Goal: Task Accomplishment & Management: Use online tool/utility

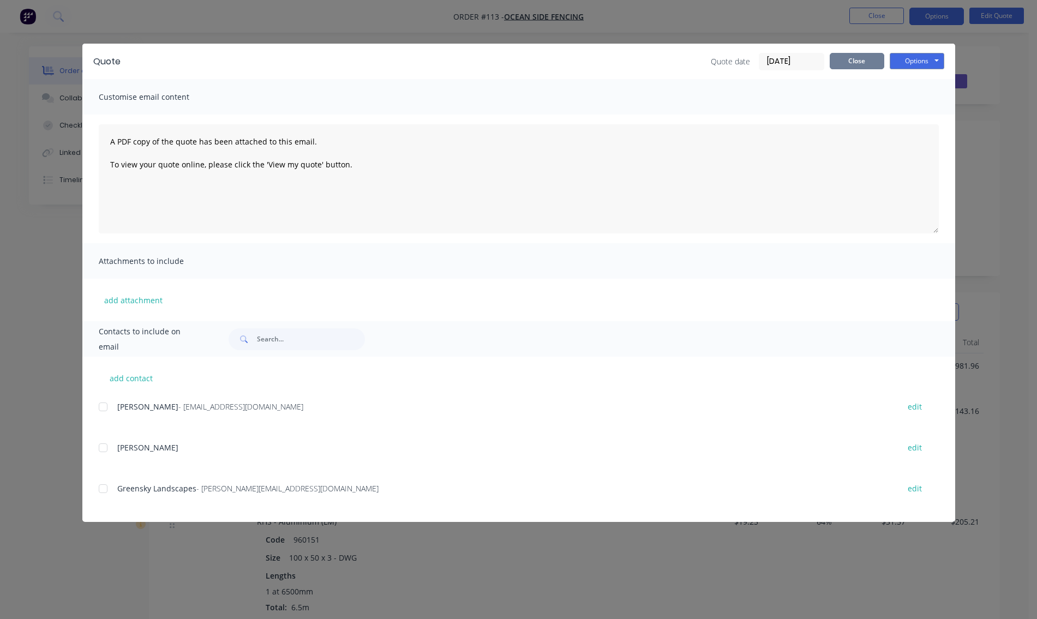
click at [879, 62] on button "Close" at bounding box center [857, 61] width 55 height 16
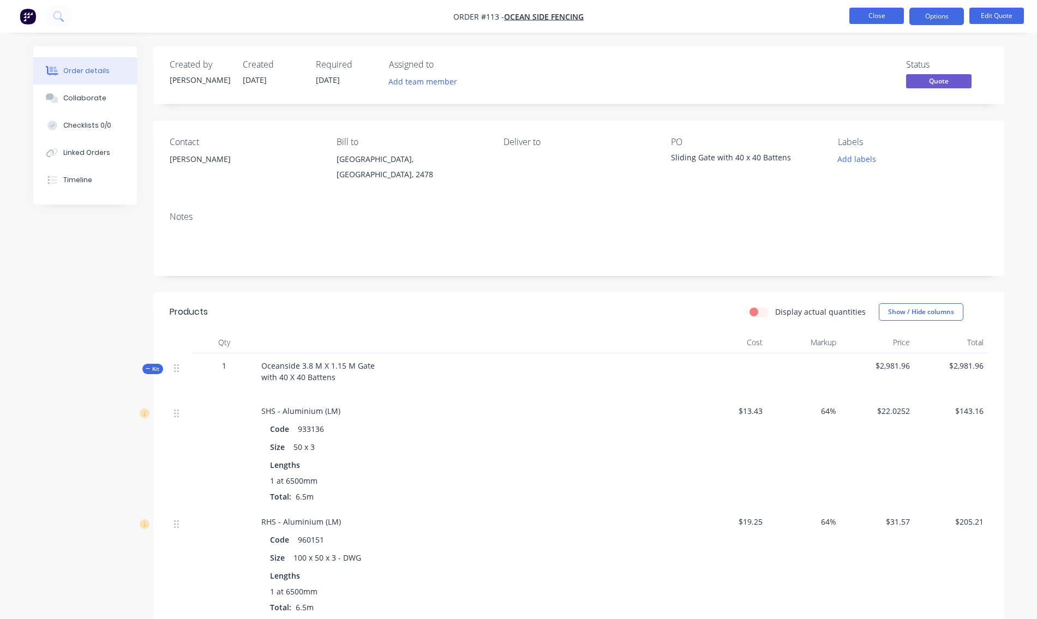
click at [892, 14] on button "Close" at bounding box center [876, 16] width 55 height 16
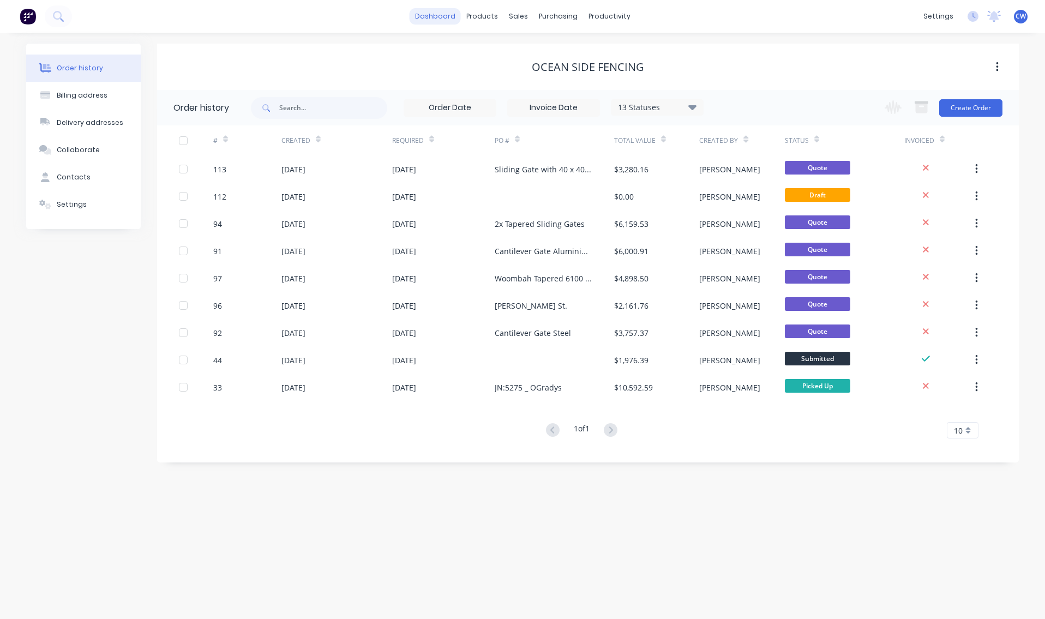
click at [451, 20] on link "dashboard" at bounding box center [435, 16] width 51 height 16
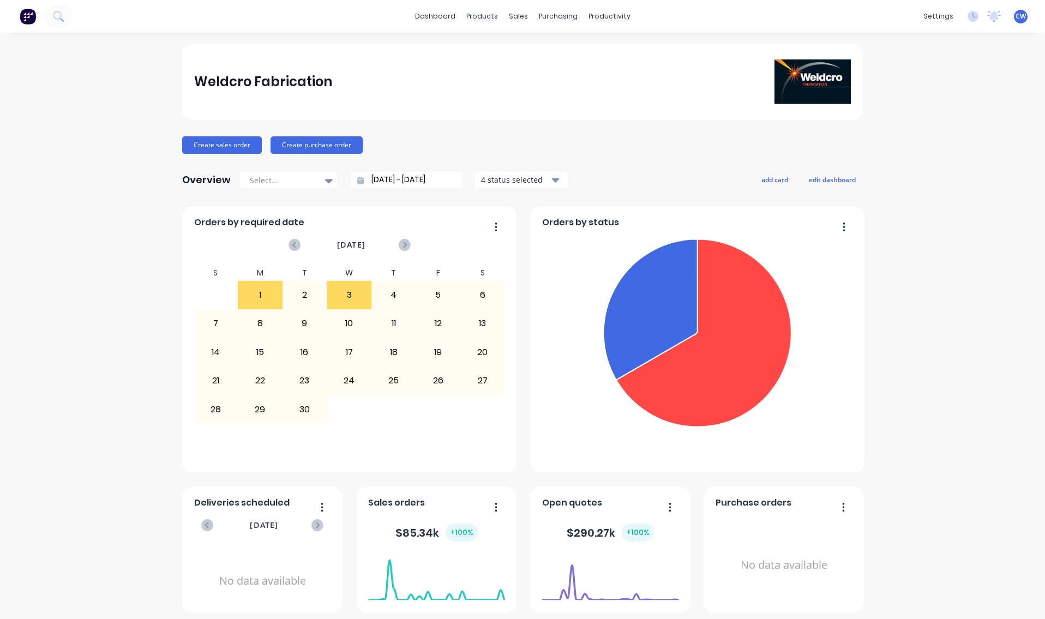
scroll to position [33, 0]
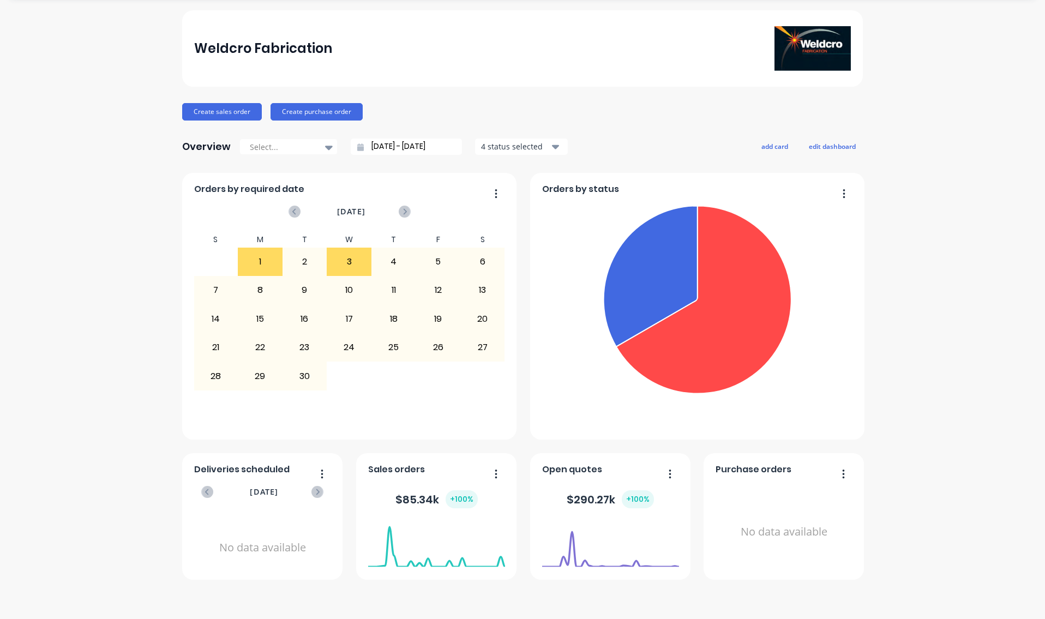
click at [490, 472] on button "button" at bounding box center [492, 474] width 23 height 17
click at [434, 595] on div at bounding box center [436, 567] width 137 height 103
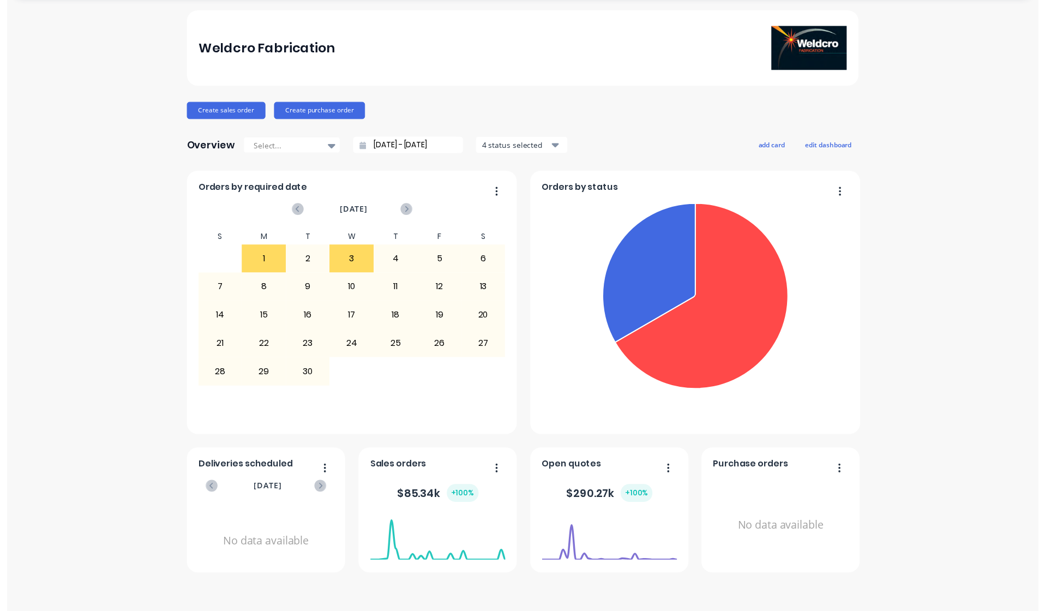
scroll to position [0, 0]
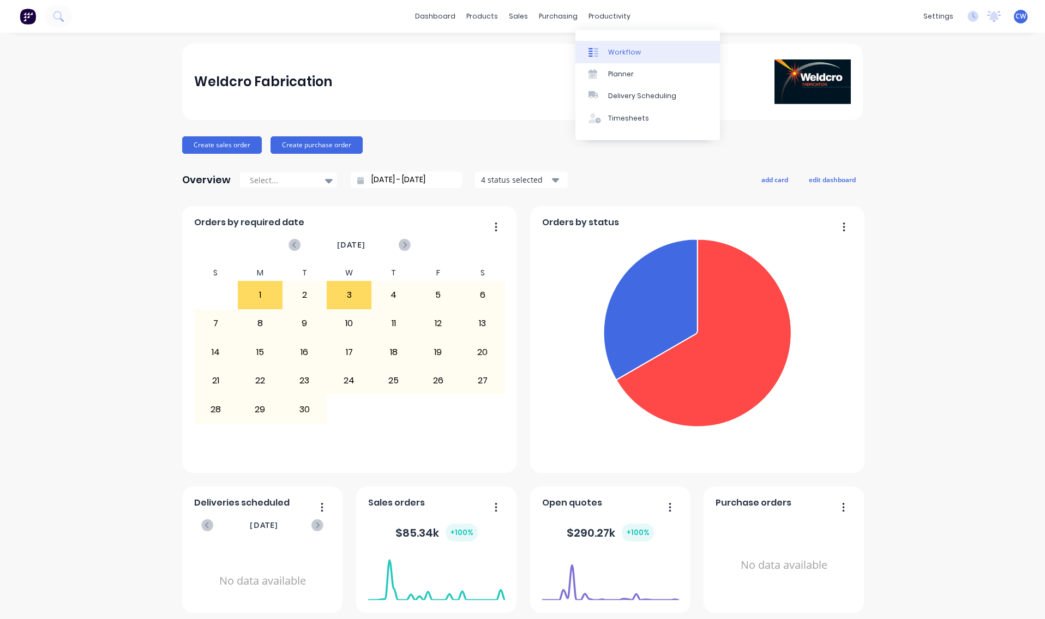
click at [633, 51] on div "Workflow" at bounding box center [624, 52] width 33 height 10
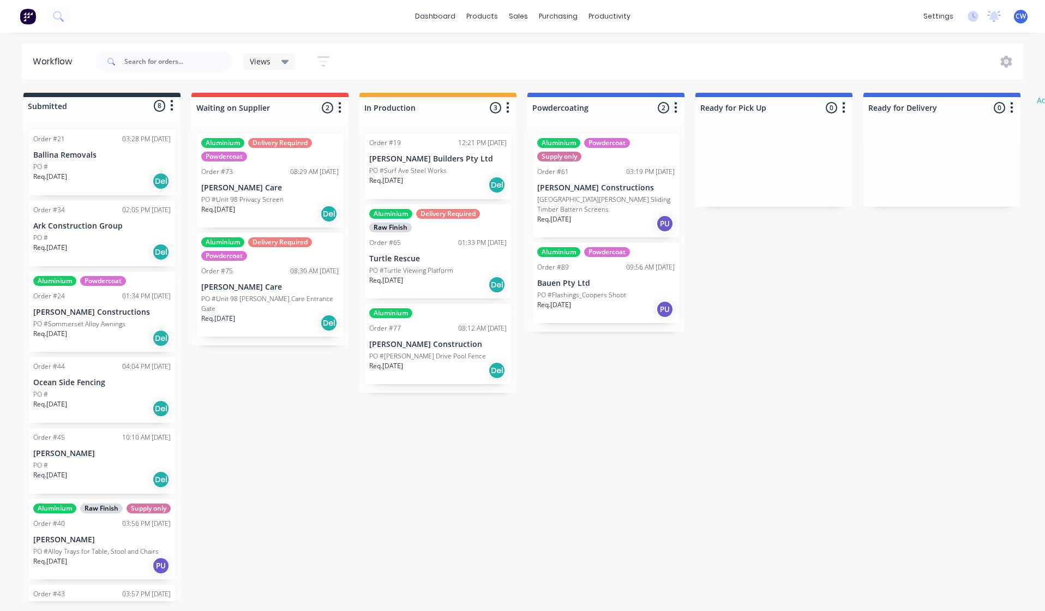
click at [239, 191] on p "[PERSON_NAME] Care" at bounding box center [269, 187] width 137 height 9
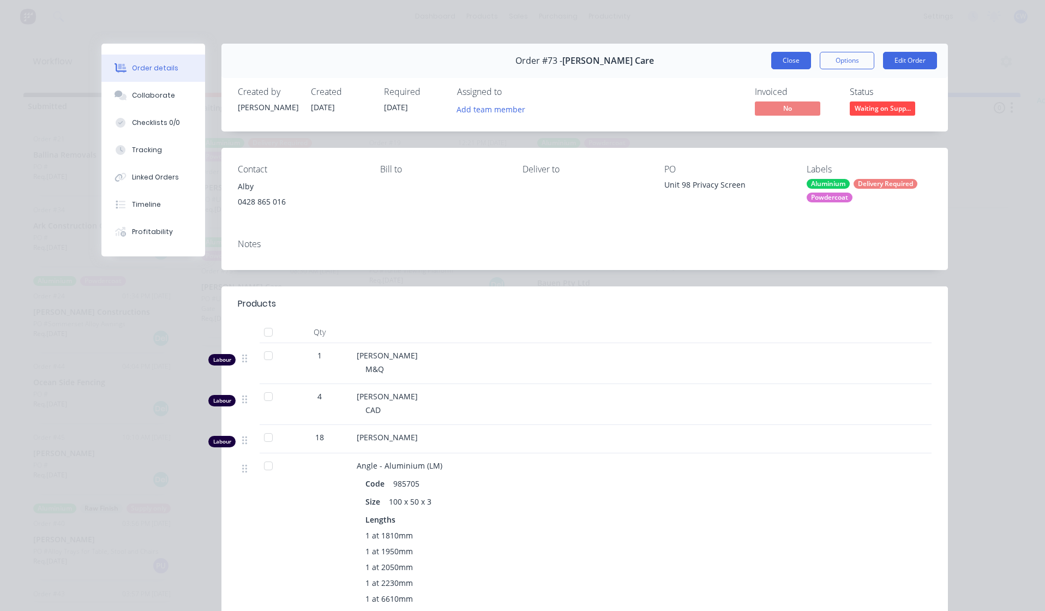
click at [786, 59] on button "Close" at bounding box center [791, 60] width 40 height 17
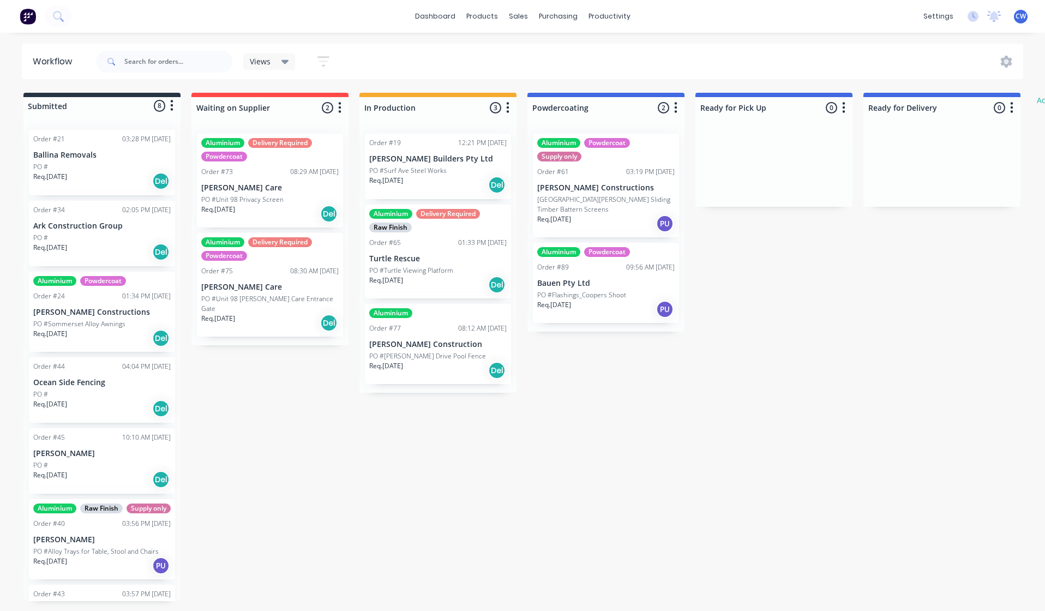
click at [293, 279] on div "Aluminium Delivery Required Powdercoat Order #75 08:30 AM [DATE] [PERSON_NAME] …" at bounding box center [270, 285] width 146 height 104
